Goal: Information Seeking & Learning: Learn about a topic

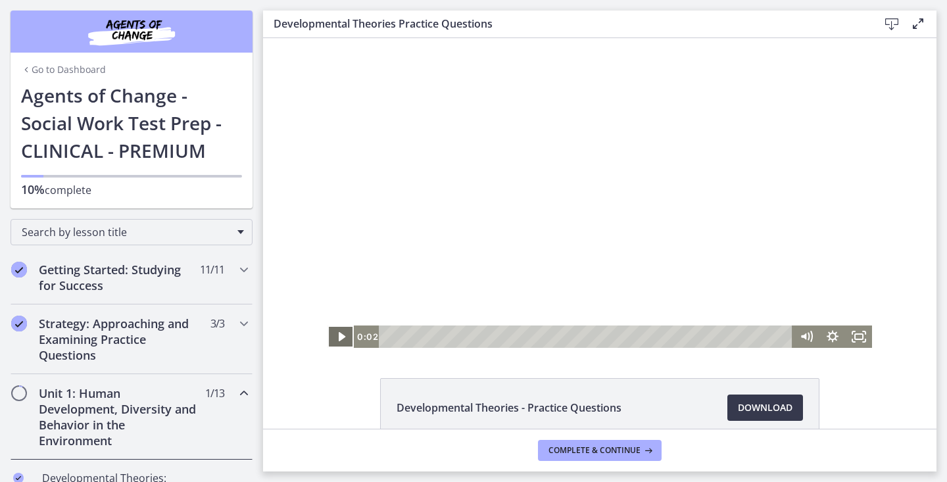
scroll to position [316, 0]
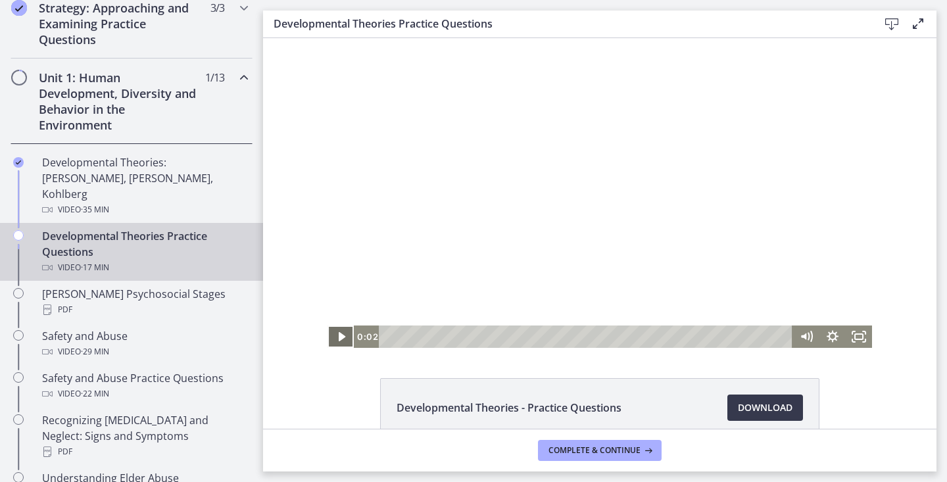
click at [337, 337] on icon "Play Video" at bounding box center [341, 337] width 26 height 22
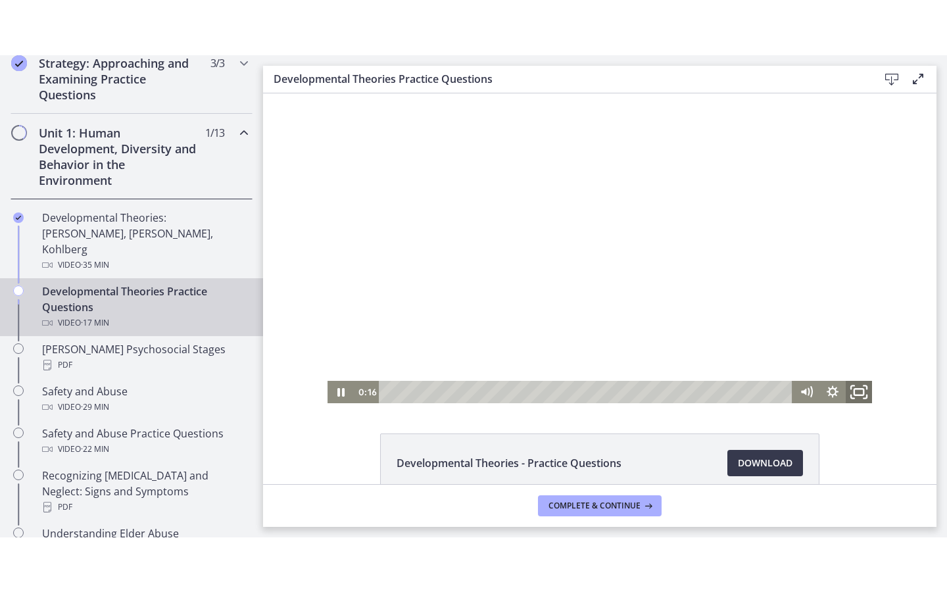
click at [866, 391] on icon "Fullscreen" at bounding box center [859, 391] width 32 height 27
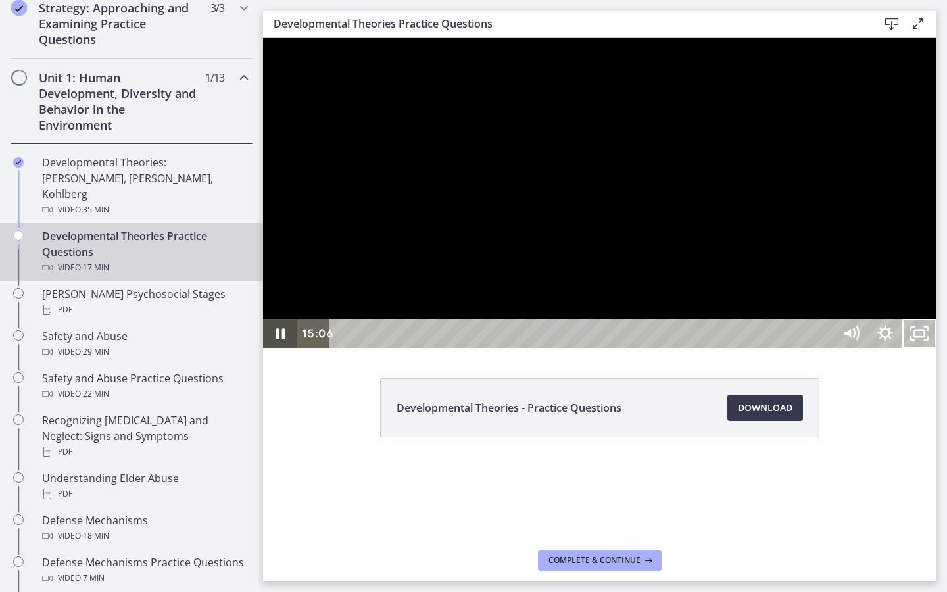
click at [283, 339] on icon "Pause" at bounding box center [280, 333] width 9 height 11
click at [283, 351] on icon "Play Video" at bounding box center [281, 333] width 41 height 35
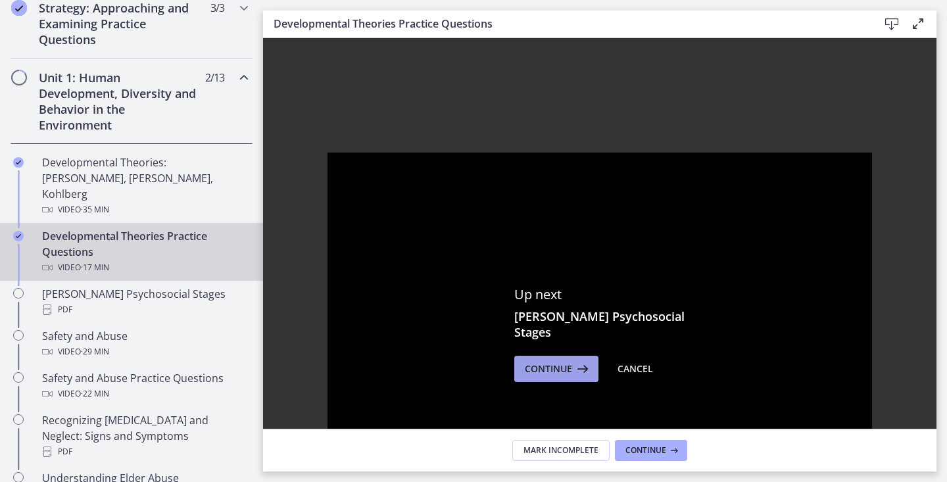
click at [585, 361] on icon at bounding box center [581, 369] width 18 height 16
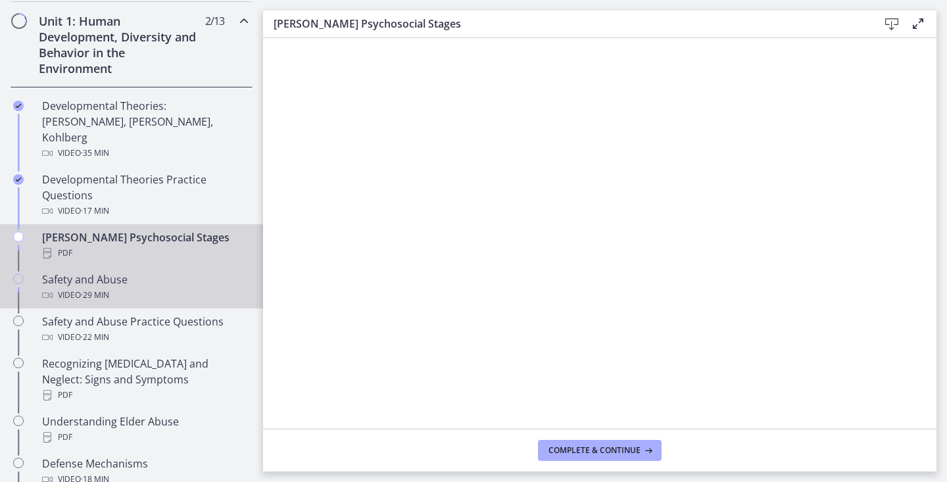
scroll to position [380, 0]
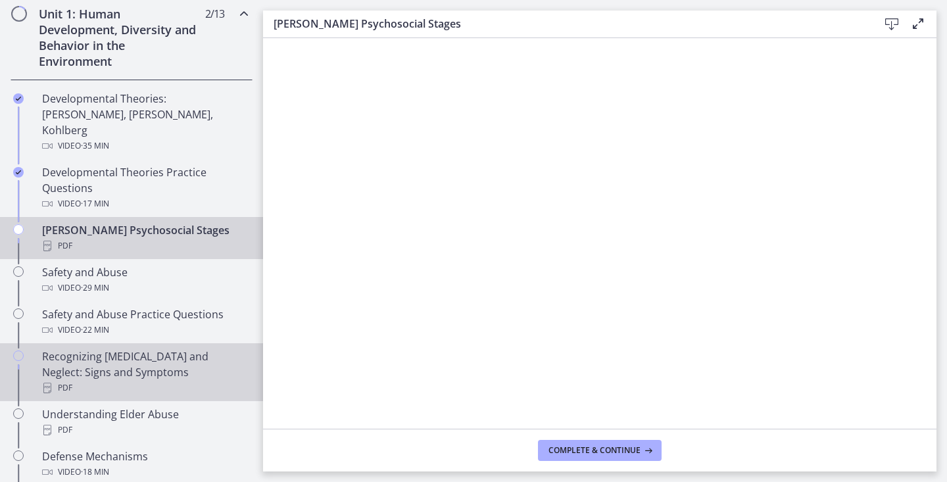
click at [90, 360] on div "Recognizing [MEDICAL_DATA] and Neglect: Signs and Symptoms PDF" at bounding box center [144, 372] width 205 height 47
click at [37, 220] on link "[PERSON_NAME] Psychosocial Stages PDF" at bounding box center [131, 238] width 263 height 42
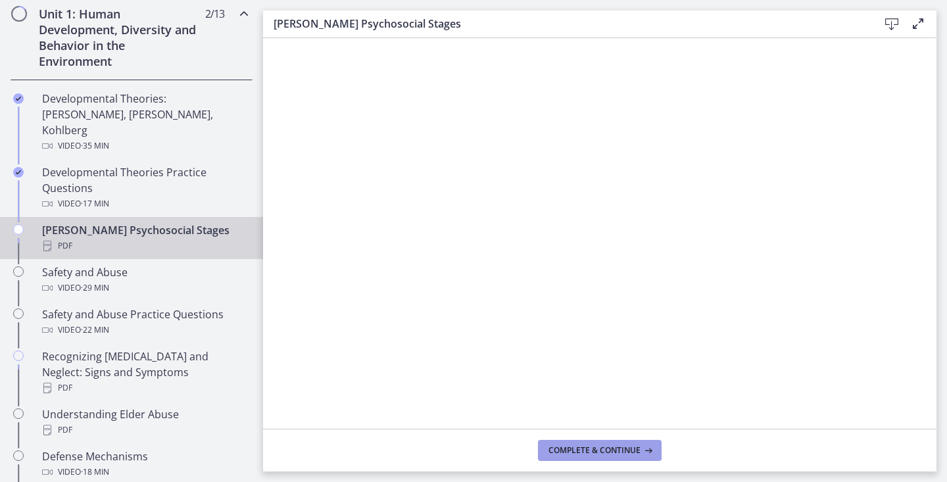
click at [596, 451] on span "Complete & continue" at bounding box center [595, 450] width 92 height 11
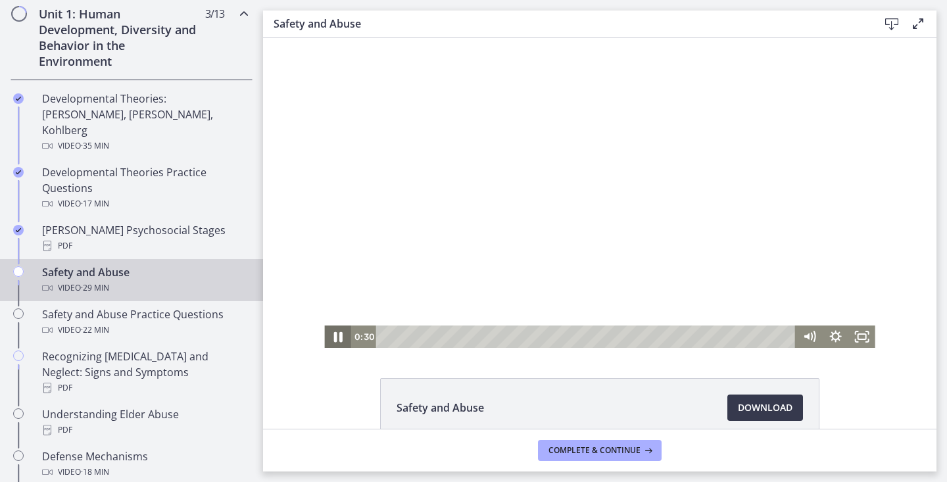
click at [340, 337] on icon "Pause" at bounding box center [337, 337] width 9 height 11
click at [340, 337] on icon "Play Video" at bounding box center [338, 336] width 7 height 9
click at [340, 337] on icon "Pause" at bounding box center [337, 337] width 9 height 11
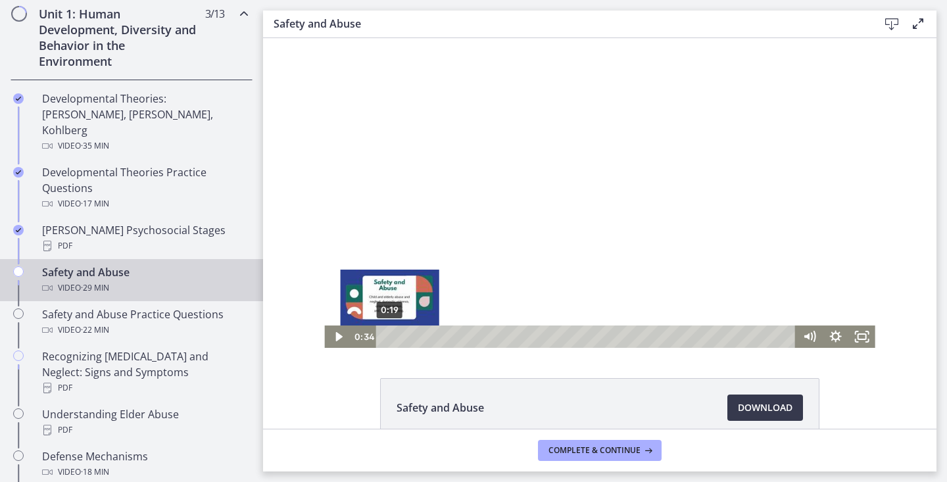
click at [390, 336] on div "Playbar" at bounding box center [393, 336] width 7 height 7
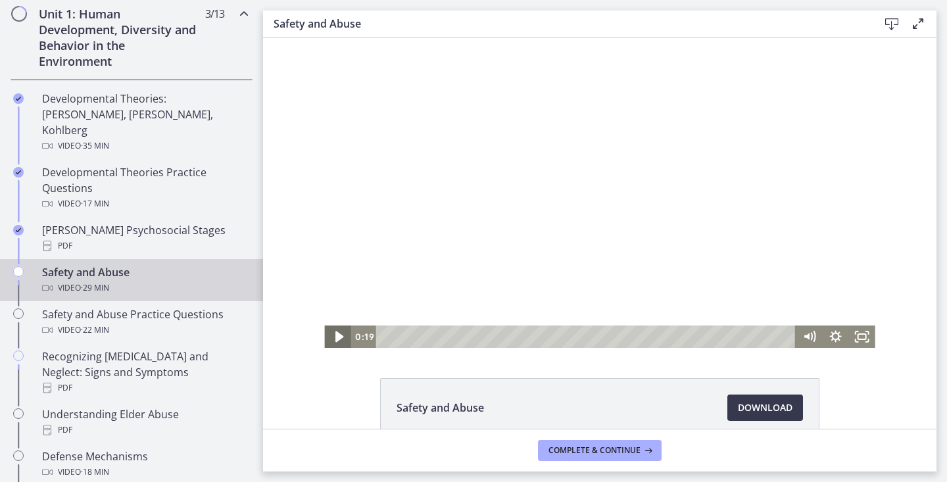
click at [337, 335] on icon "Play Video" at bounding box center [339, 336] width 8 height 11
click at [337, 335] on icon "Pause" at bounding box center [337, 337] width 26 height 22
click at [337, 335] on icon "Play Video" at bounding box center [338, 336] width 7 height 9
click at [337, 335] on icon "Pause" at bounding box center [337, 337] width 26 height 22
click at [337, 335] on icon "Play Video" at bounding box center [338, 336] width 7 height 9
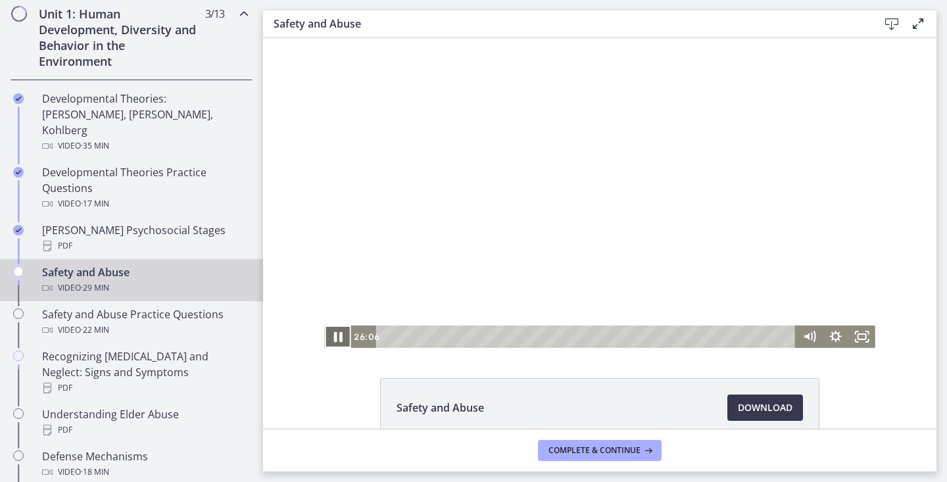
click at [337, 339] on icon "Pause" at bounding box center [337, 337] width 9 height 11
click at [337, 339] on icon "Play Video" at bounding box center [339, 336] width 8 height 11
click at [330, 330] on icon "Pause" at bounding box center [338, 337] width 32 height 27
click at [338, 330] on icon "Play Video" at bounding box center [339, 337] width 26 height 22
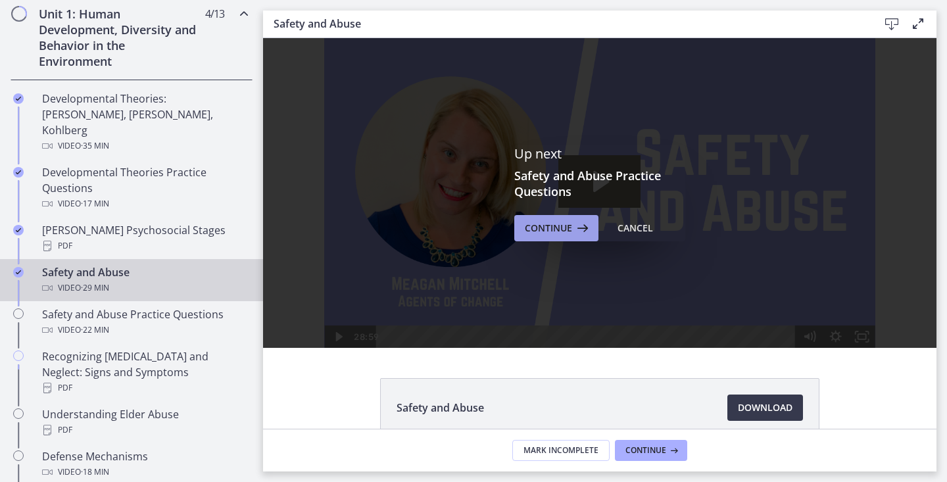
click at [579, 231] on icon at bounding box center [581, 228] width 18 height 16
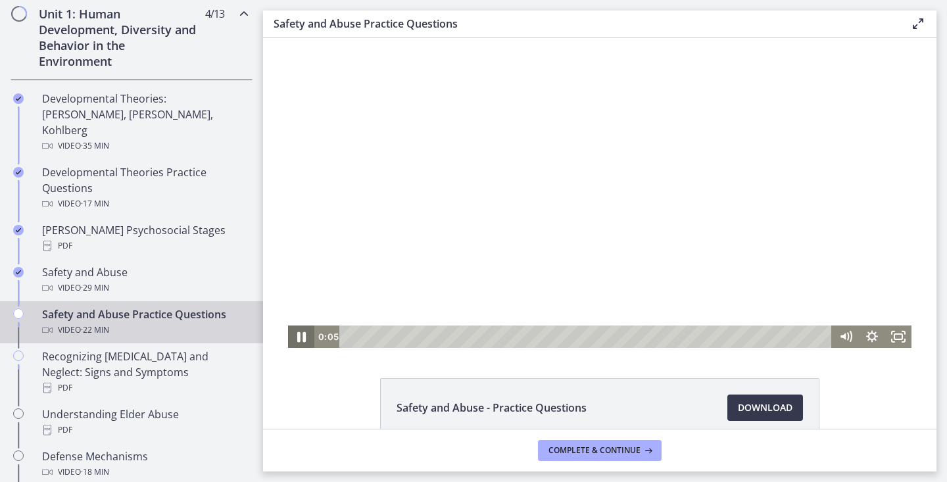
click at [304, 345] on icon "Pause" at bounding box center [301, 337] width 32 height 27
